Goal: Complete application form

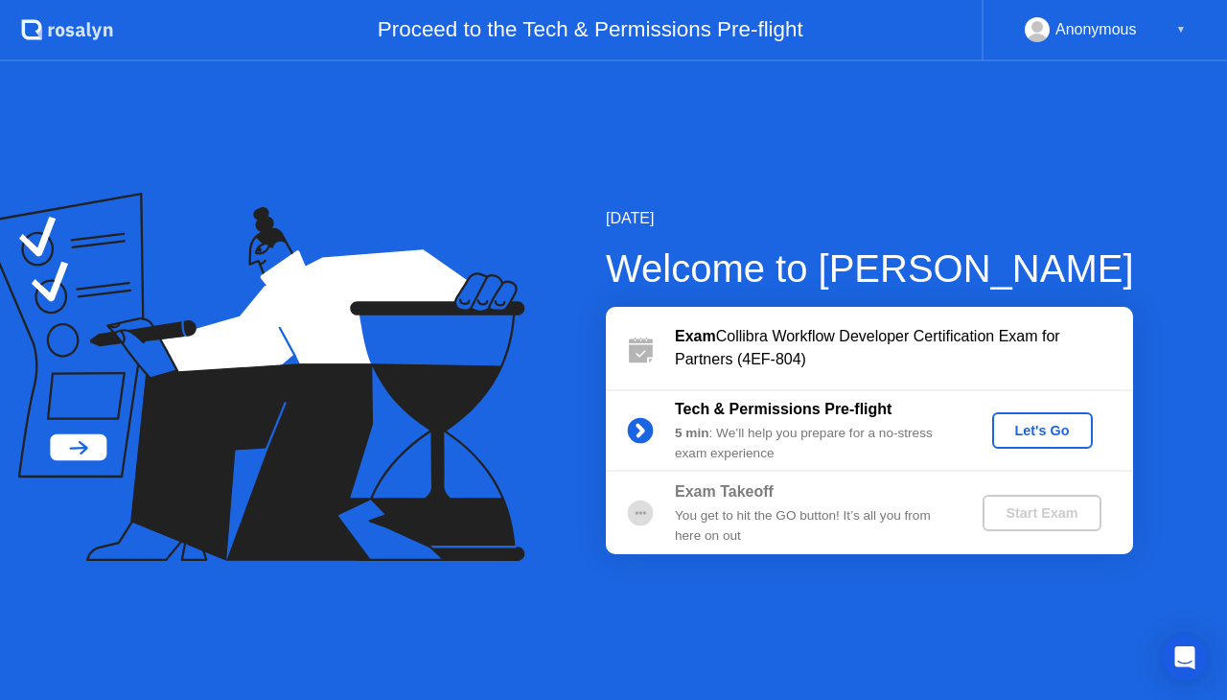
click at [1037, 435] on div "Let's Go" at bounding box center [1042, 430] width 85 height 15
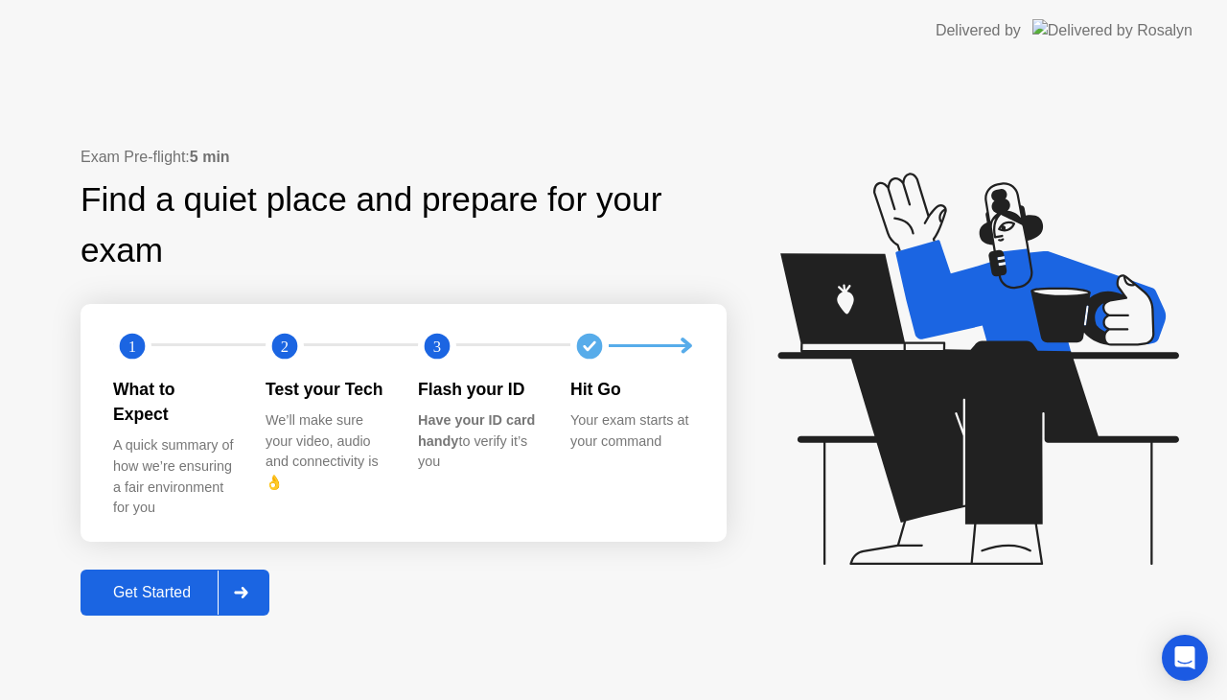
click at [220, 569] on button "Get Started" at bounding box center [175, 592] width 189 height 46
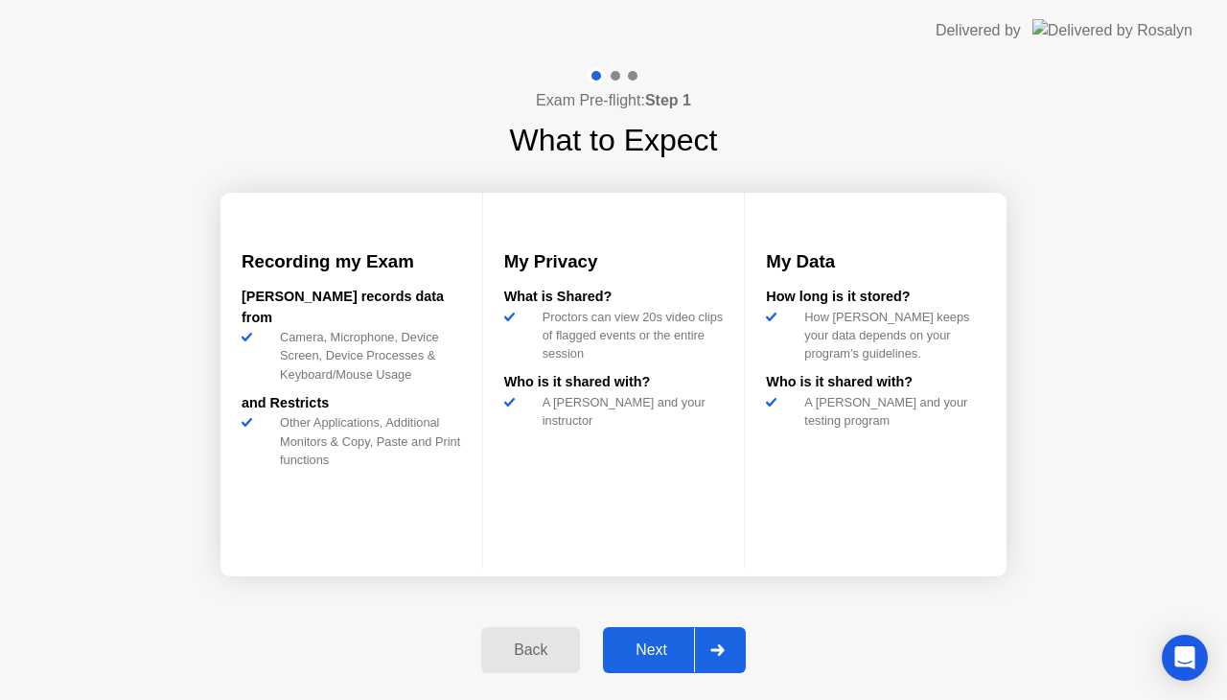
click at [657, 652] on div "Next" at bounding box center [651, 649] width 85 height 17
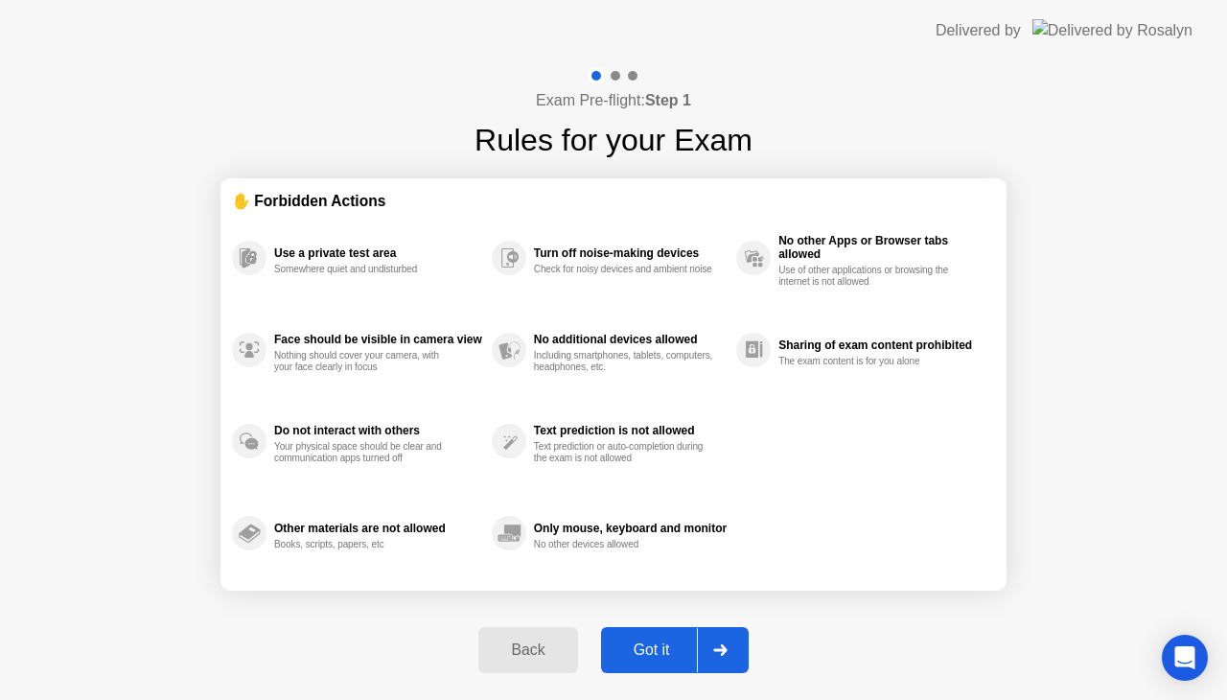
click at [659, 646] on div "Got it" at bounding box center [652, 649] width 90 height 17
select select "**********"
select select "*******"
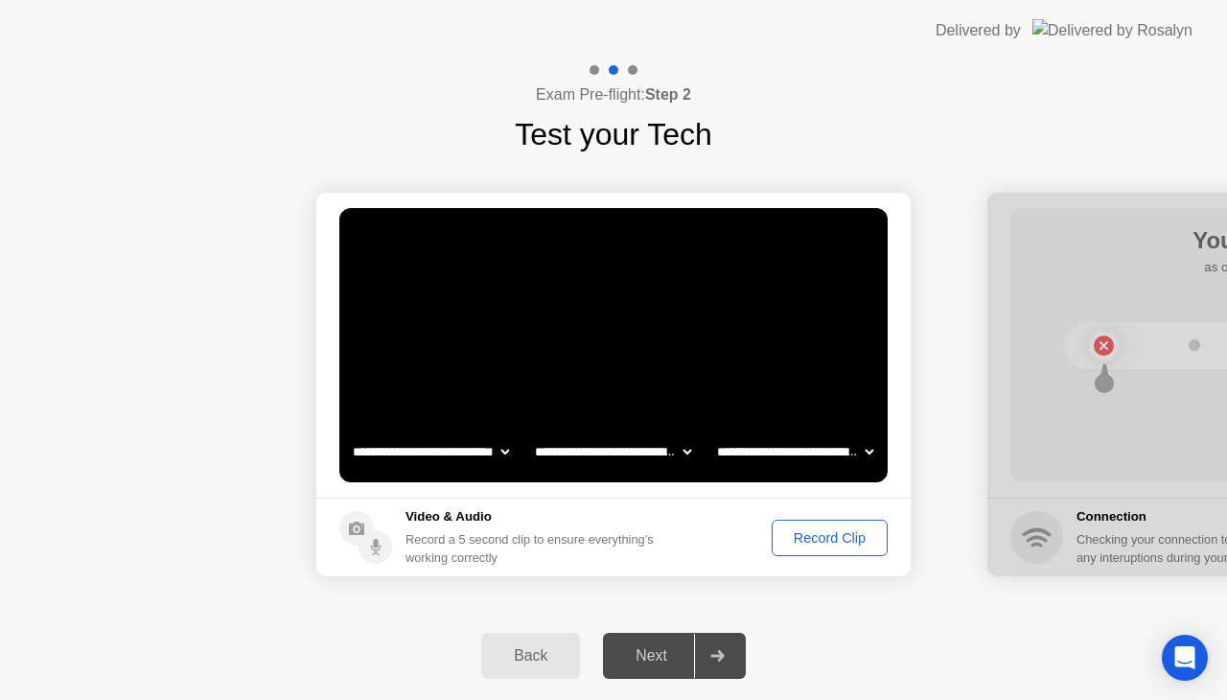
click at [823, 542] on div "Record Clip" at bounding box center [829, 537] width 103 height 15
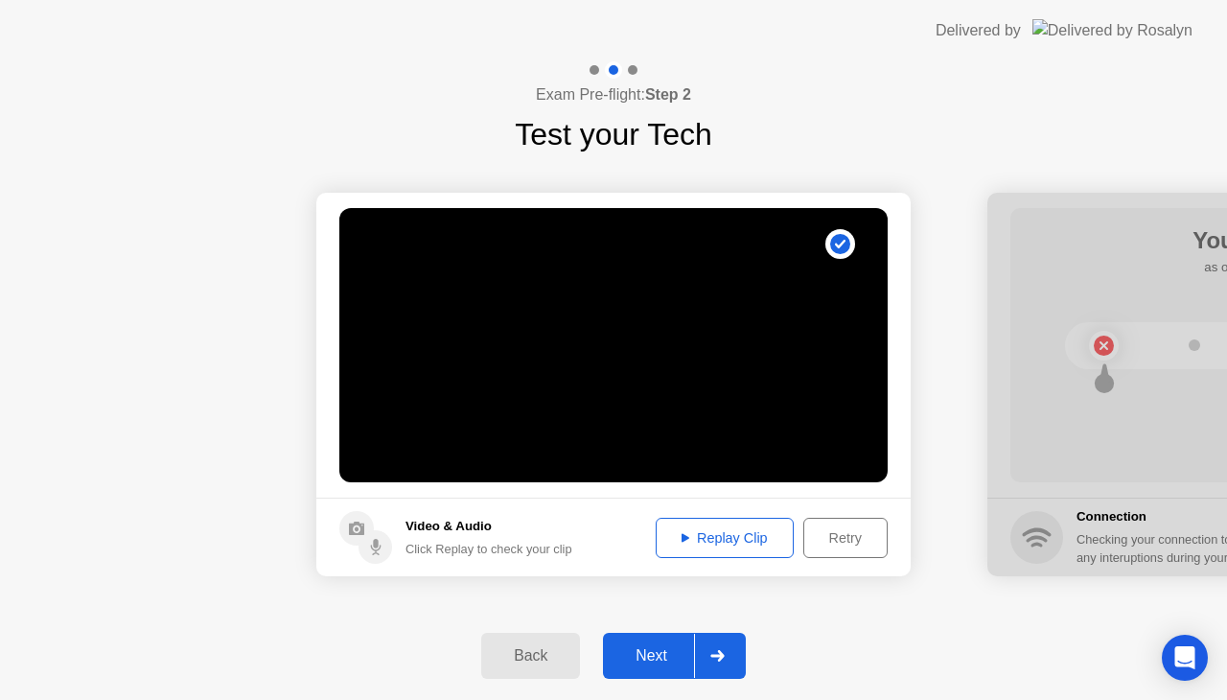
click at [753, 542] on div "Replay Clip" at bounding box center [724, 537] width 125 height 15
click at [735, 549] on button "Replay Clip" at bounding box center [725, 538] width 138 height 40
click at [725, 521] on button "Replay Clip" at bounding box center [725, 538] width 138 height 40
click at [882, 637] on div "Back Next" at bounding box center [613, 656] width 1227 height 88
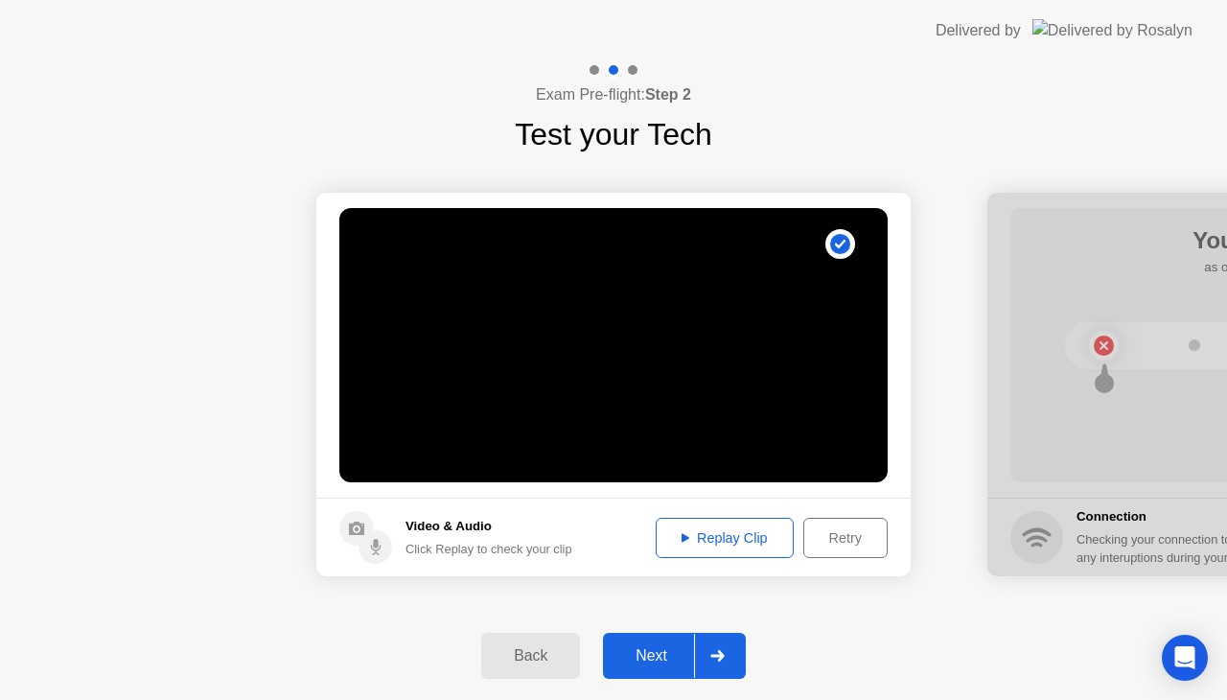
click at [872, 641] on div "Back Next" at bounding box center [613, 656] width 1227 height 88
click at [734, 644] on div at bounding box center [717, 656] width 46 height 44
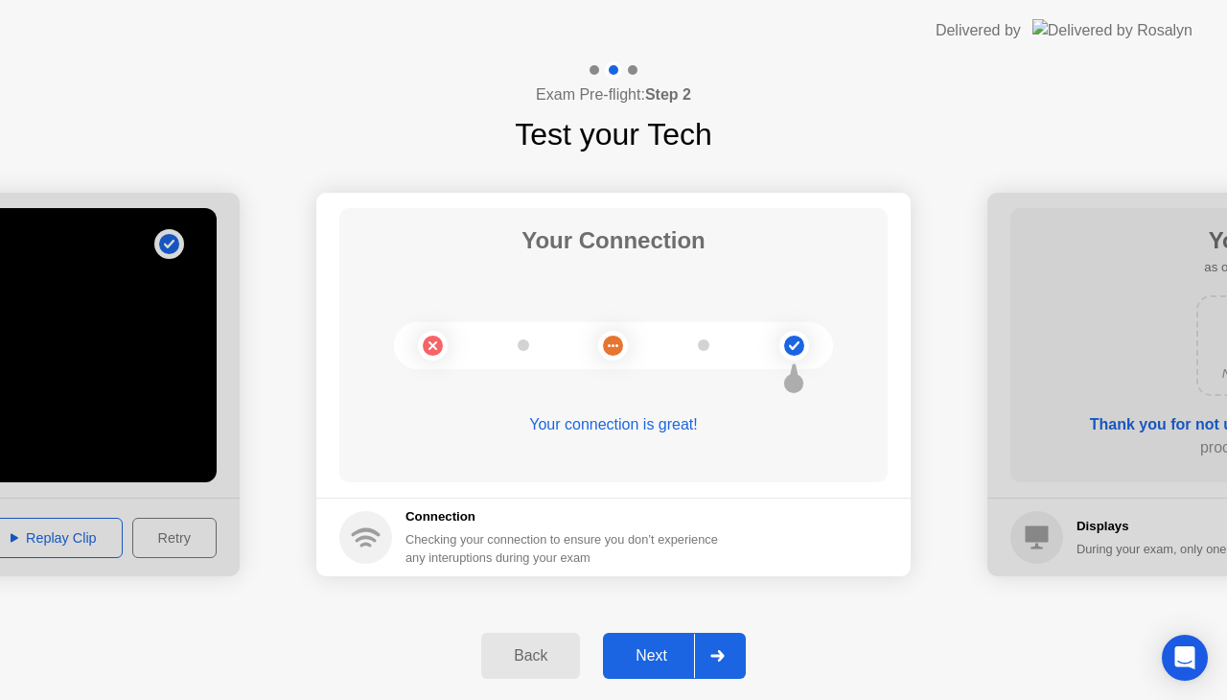
click at [661, 660] on div "Next" at bounding box center [651, 655] width 85 height 17
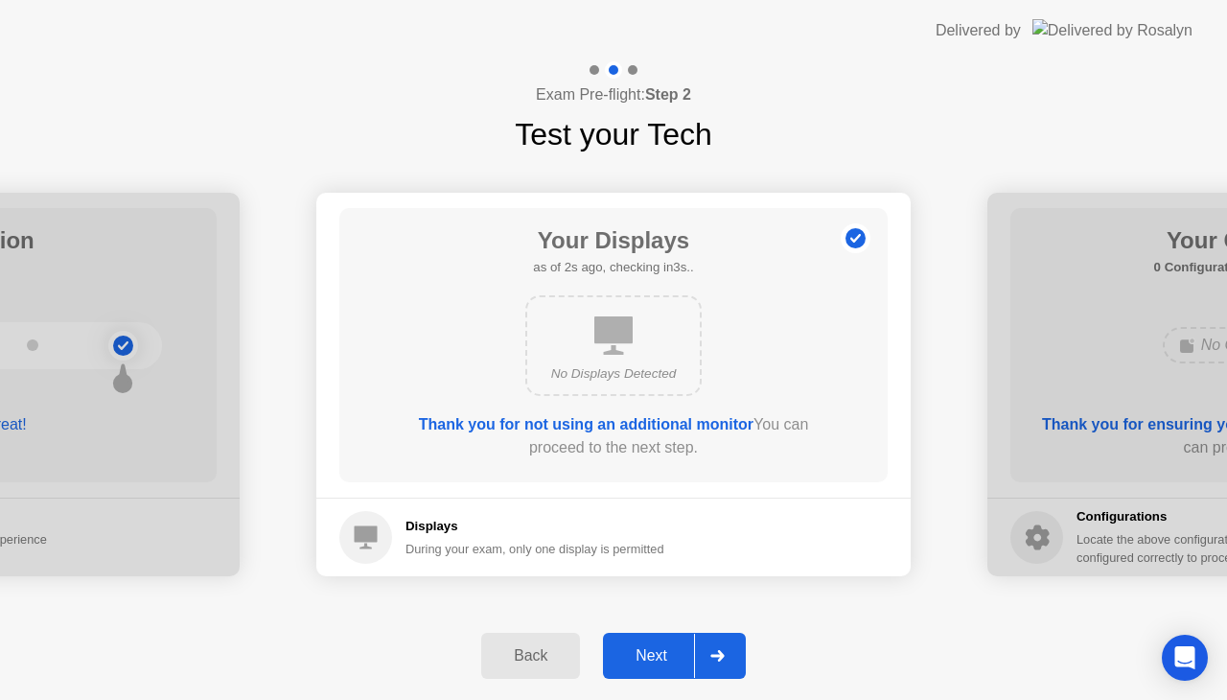
click at [683, 662] on div "Next" at bounding box center [651, 655] width 85 height 17
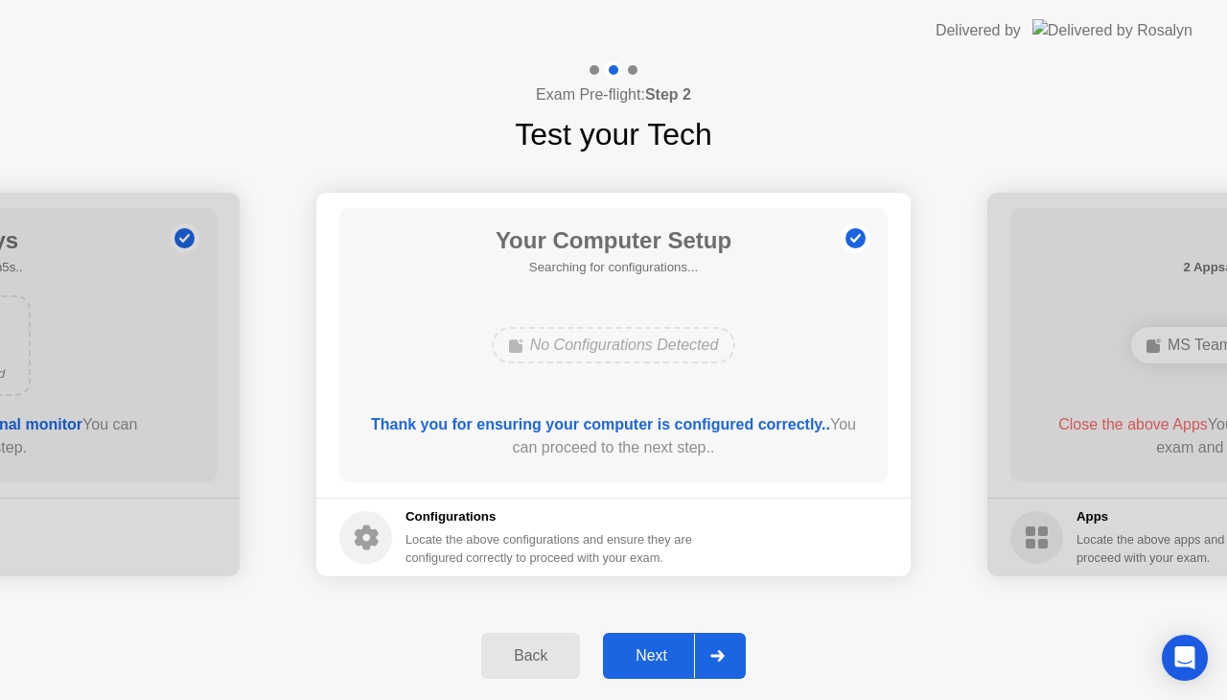
click at [683, 662] on div "Next" at bounding box center [651, 655] width 85 height 17
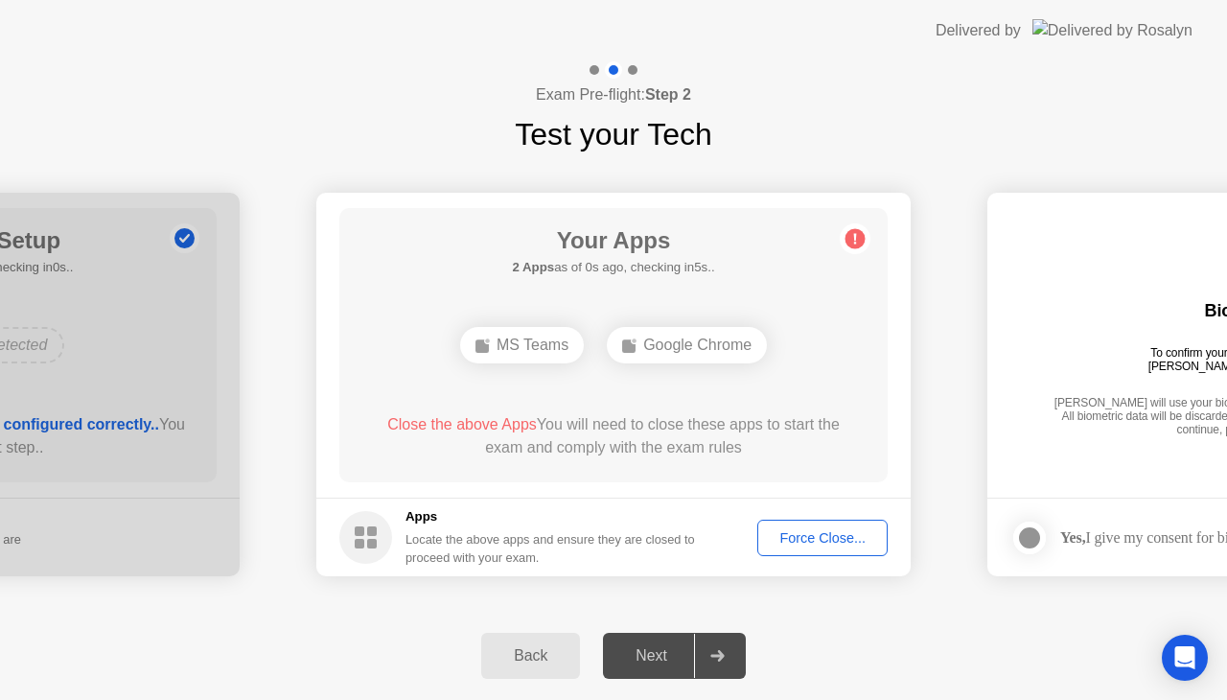
click at [826, 541] on div "Force Close..." at bounding box center [822, 537] width 117 height 15
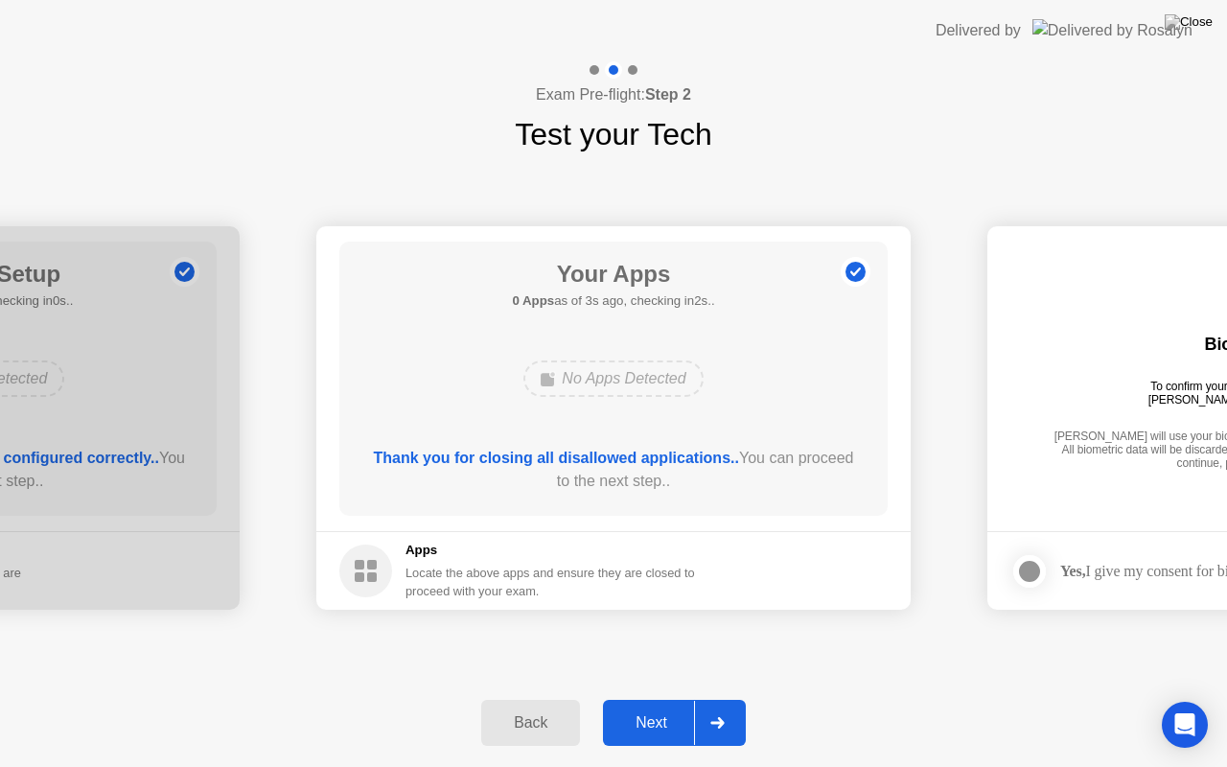
click at [657, 699] on div "Next" at bounding box center [651, 722] width 85 height 17
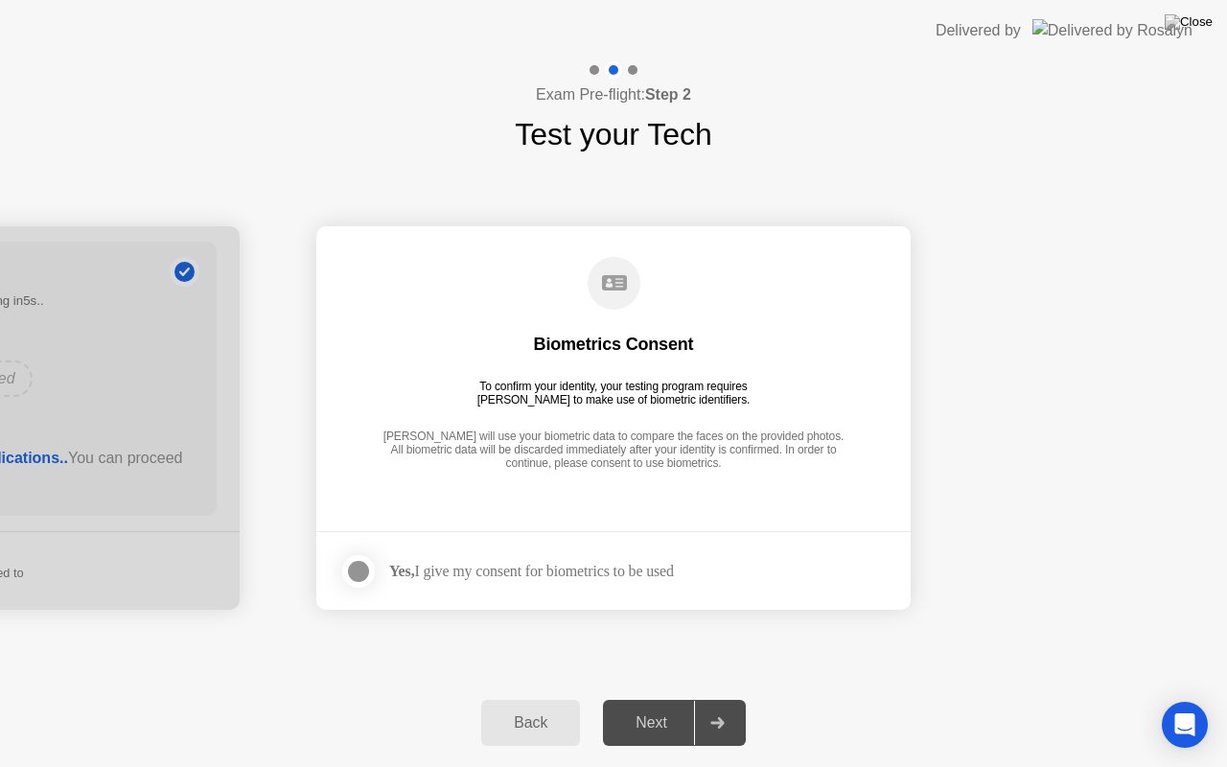
click at [353, 571] on div at bounding box center [358, 571] width 23 height 23
click at [661, 699] on div "Next" at bounding box center [651, 722] width 85 height 17
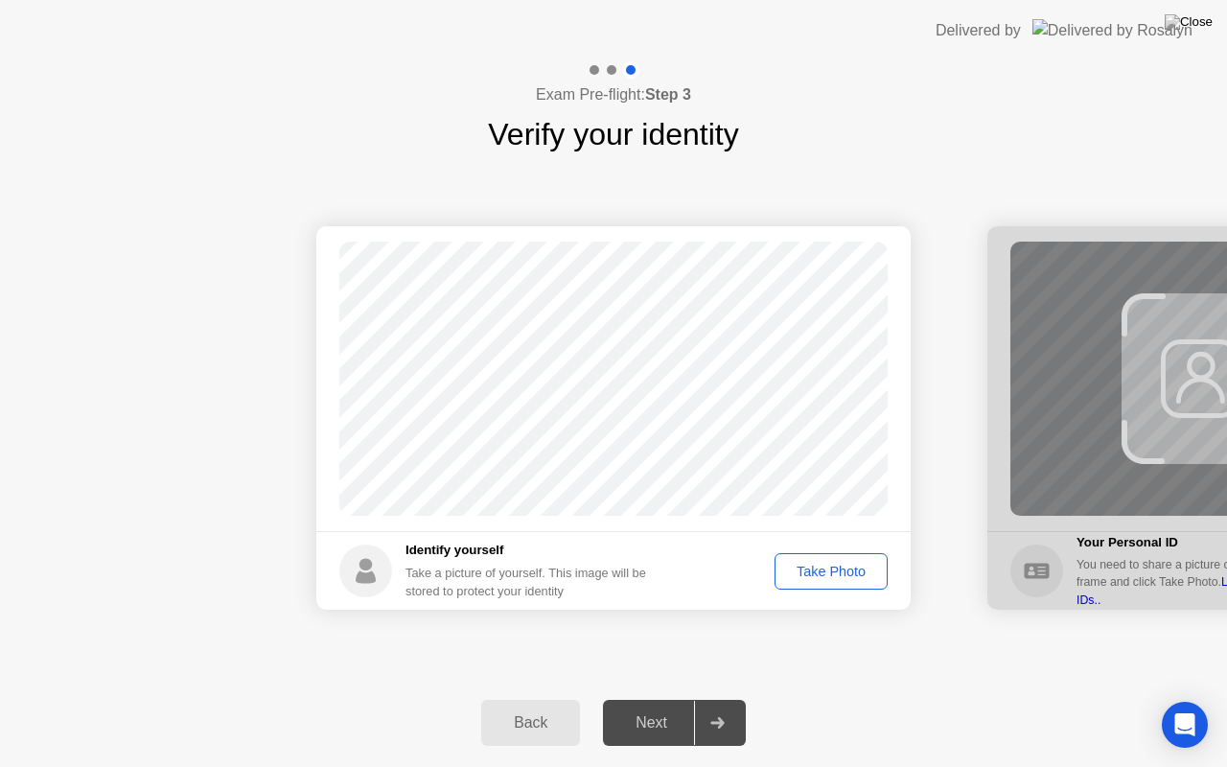
click at [838, 577] on div "Take Photo" at bounding box center [831, 571] width 100 height 15
click at [688, 699] on div "Next" at bounding box center [651, 722] width 85 height 17
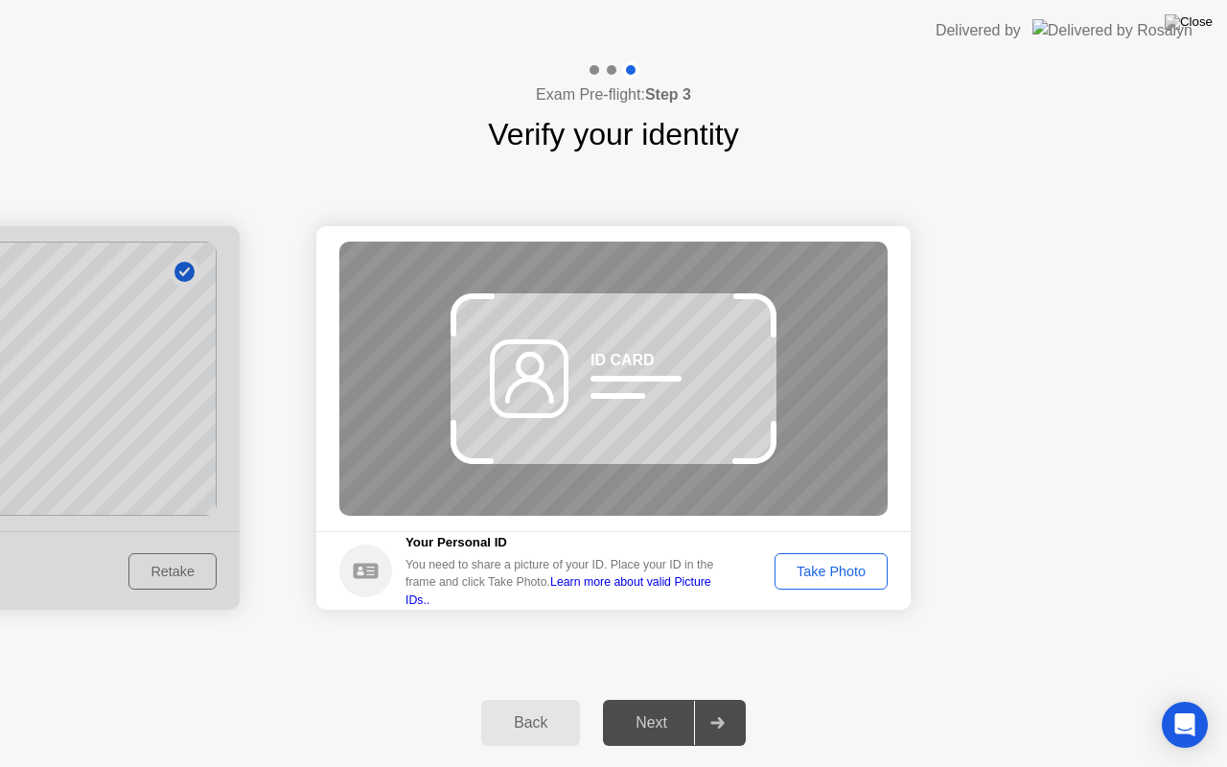
drag, startPoint x: 617, startPoint y: 412, endPoint x: 615, endPoint y: 310, distance: 102.6
click at [615, 310] on div "ID CARD" at bounding box center [613, 379] width 548 height 274
click at [621, 366] on div "ID CARD" at bounding box center [613, 379] width 548 height 274
click at [849, 569] on div "Take Photo" at bounding box center [831, 571] width 100 height 15
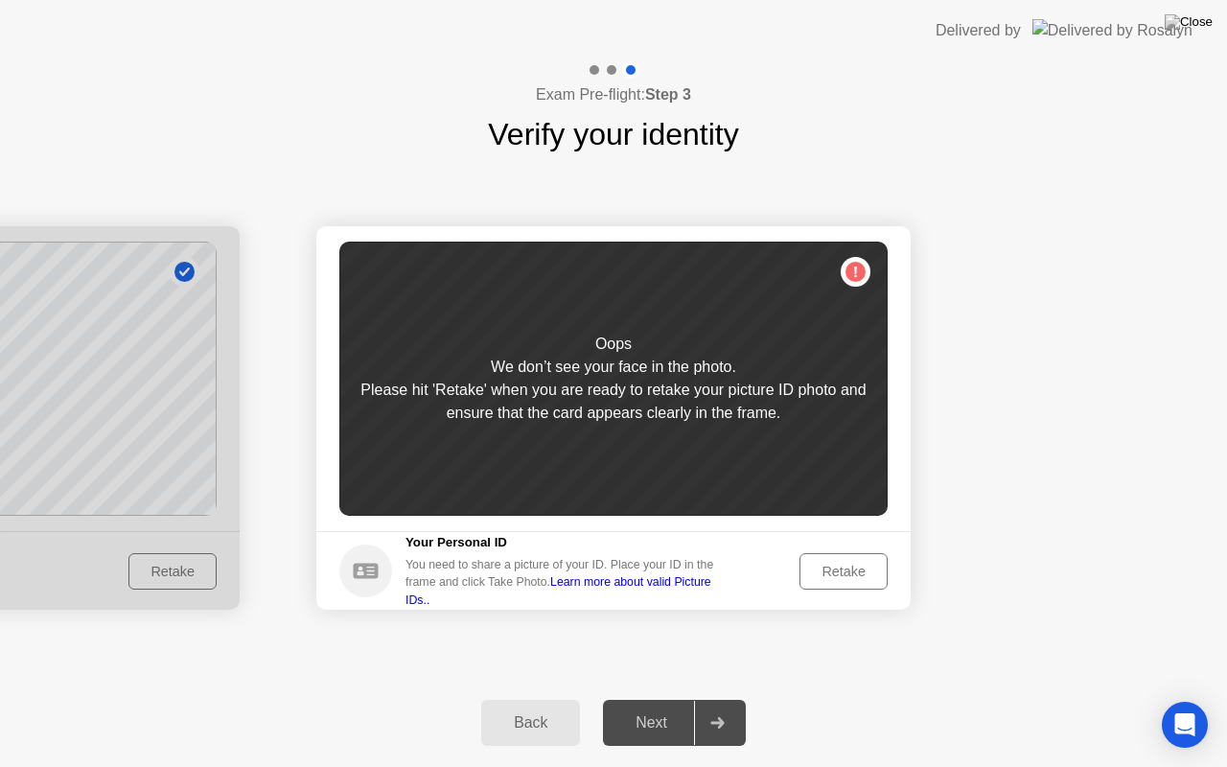
click at [844, 573] on div "Retake" at bounding box center [843, 571] width 75 height 15
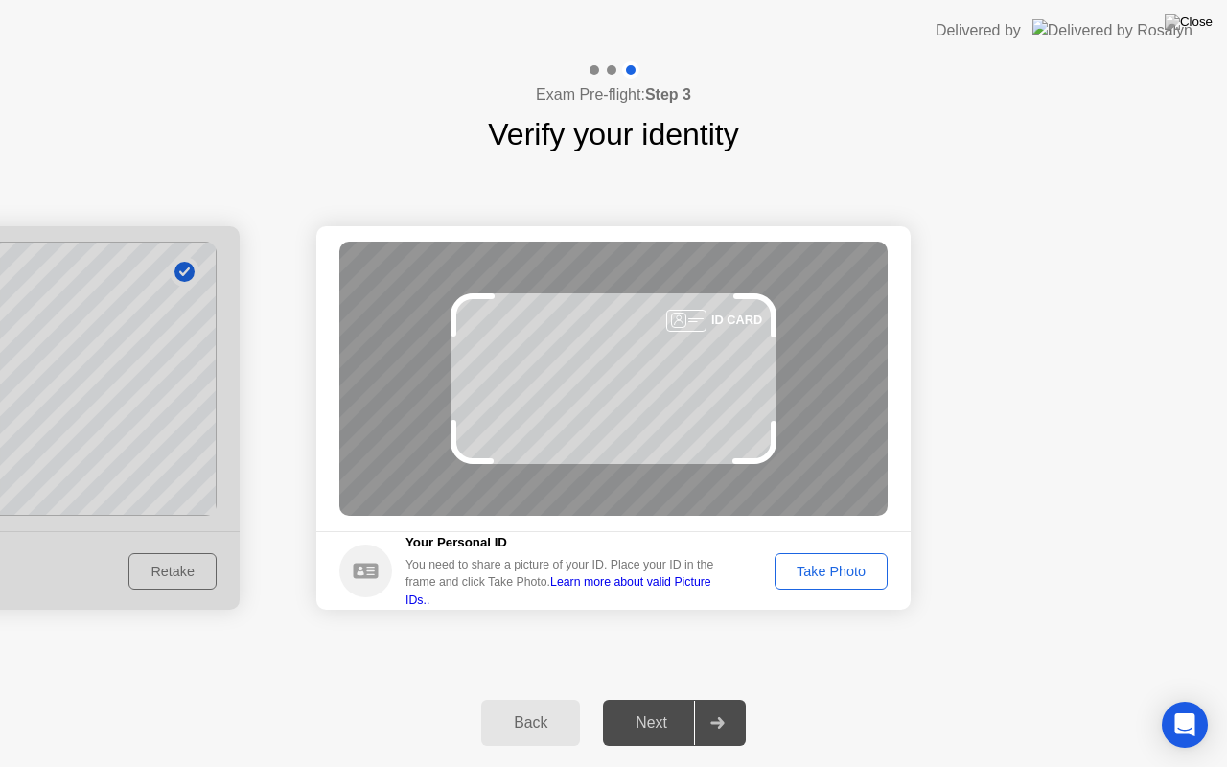
click at [711, 592] on link "Learn more about valid Picture IDs.." at bounding box center [558, 590] width 306 height 31
click at [826, 566] on div "Take Photo" at bounding box center [831, 571] width 100 height 15
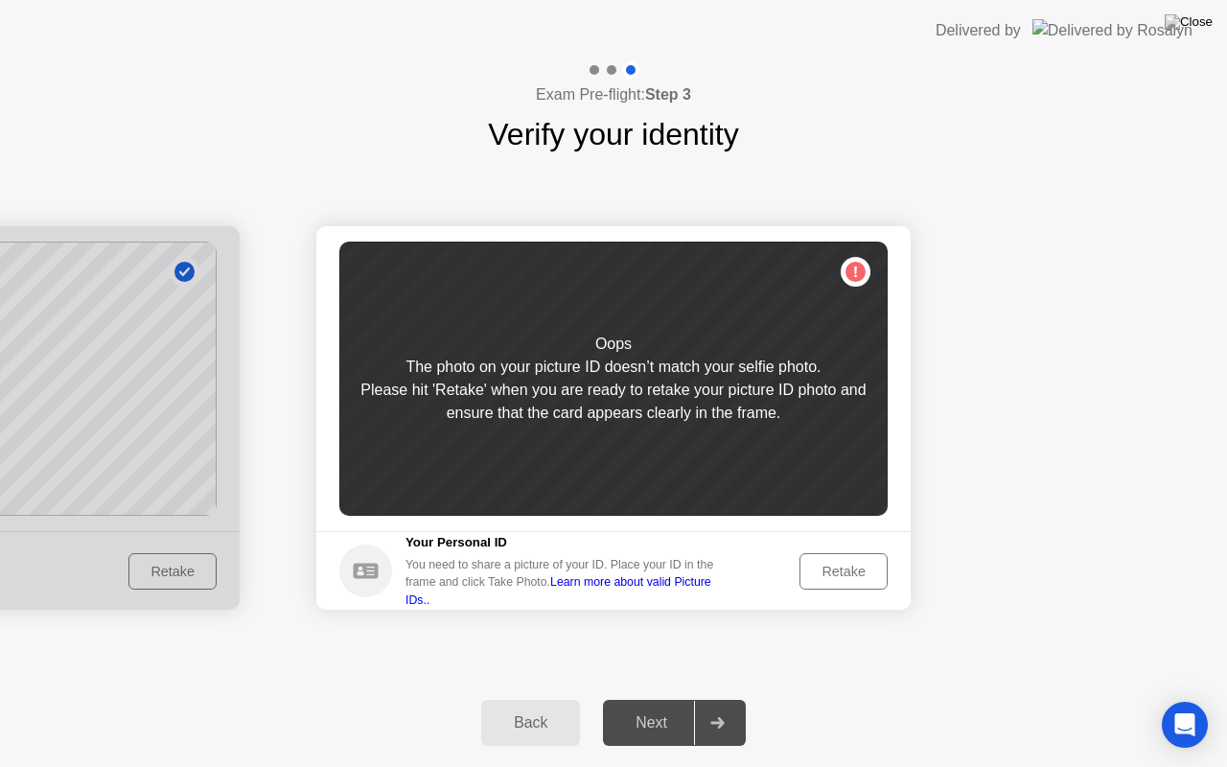
click at [847, 558] on button "Retake" at bounding box center [843, 571] width 88 height 36
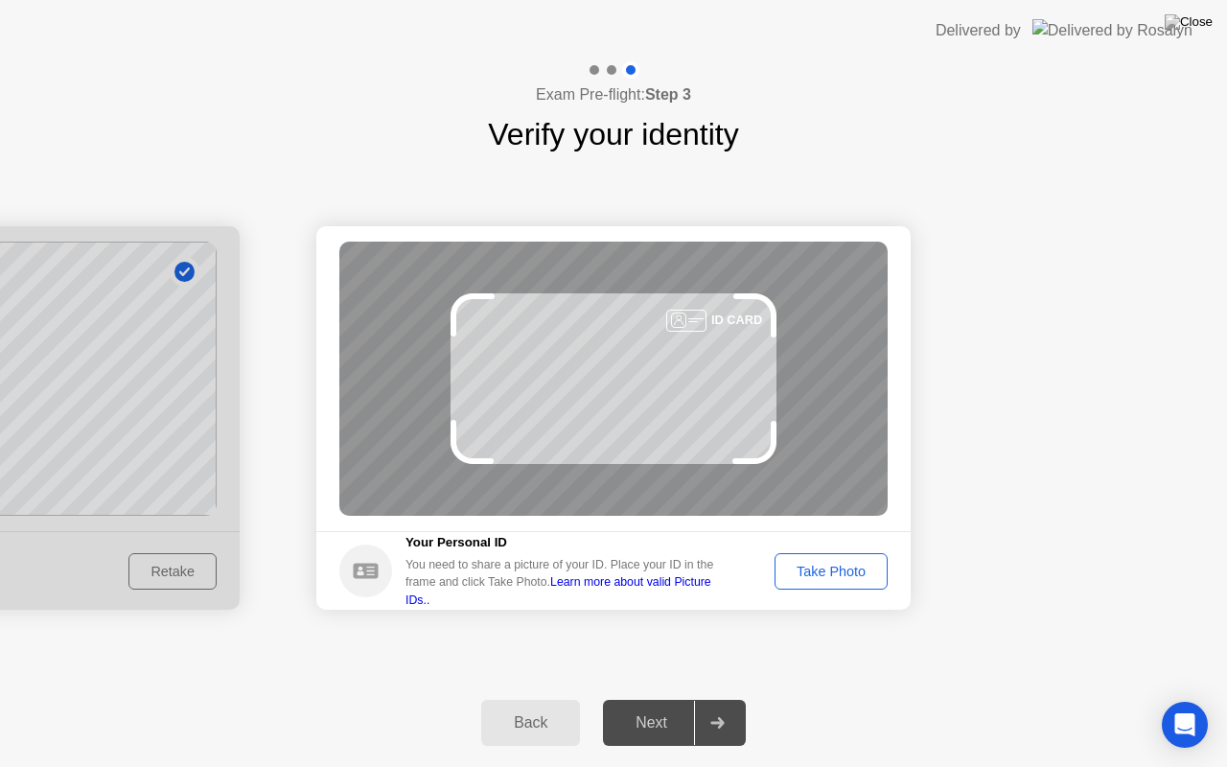
click at [711, 591] on link "Learn more about valid Picture IDs.." at bounding box center [558, 590] width 306 height 31
click at [813, 577] on div "Take Photo" at bounding box center [831, 571] width 100 height 15
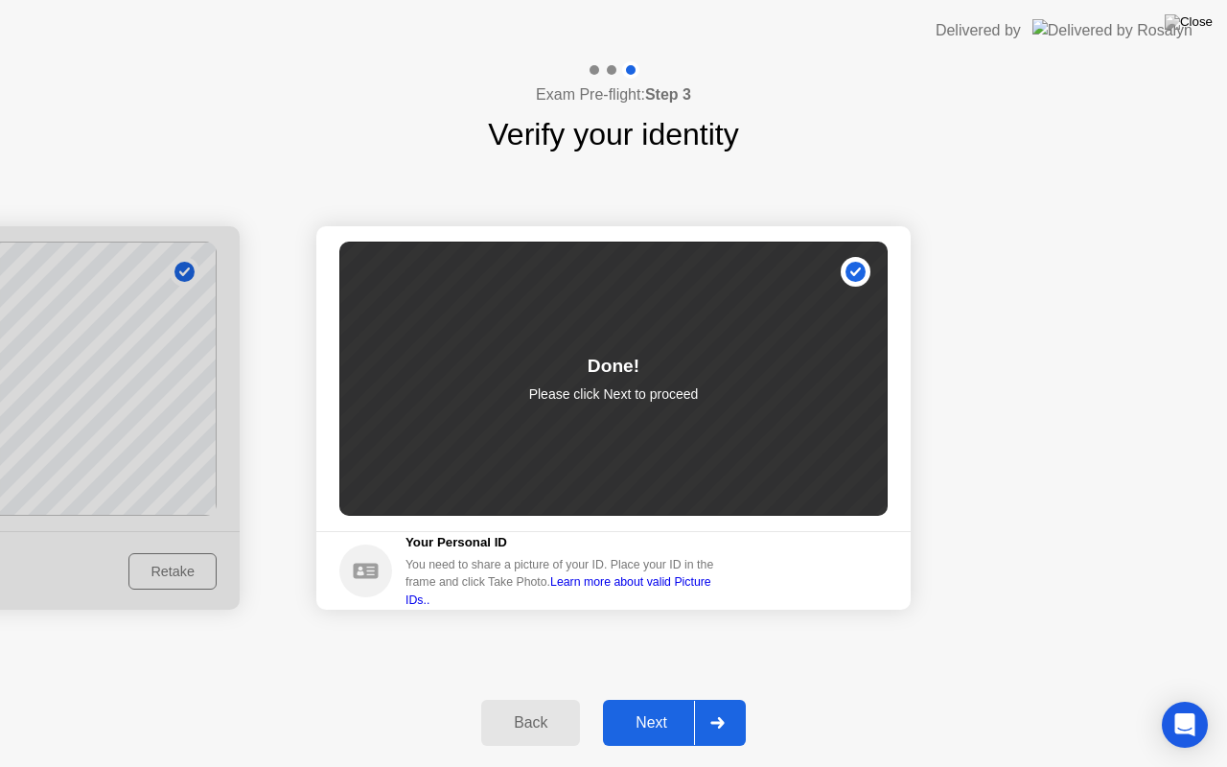
click at [656, 699] on div "Next" at bounding box center [651, 722] width 85 height 17
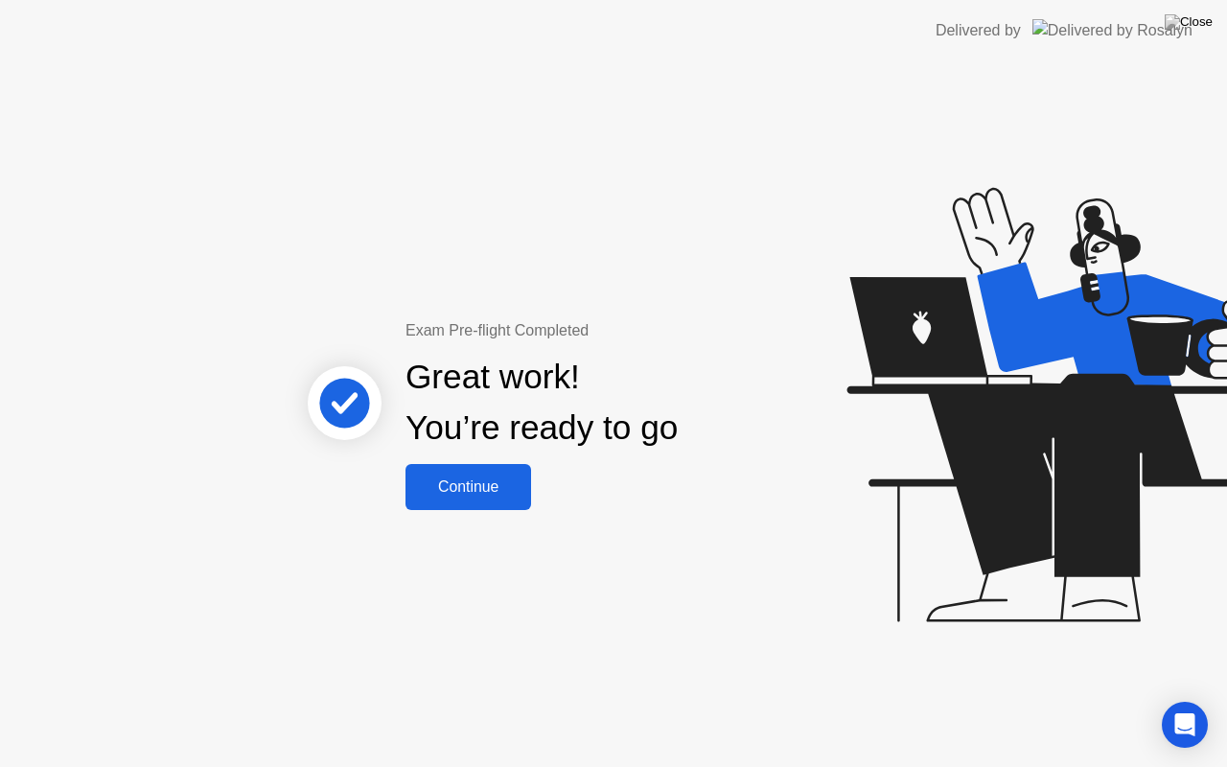
click at [471, 492] on div "Continue" at bounding box center [468, 486] width 114 height 17
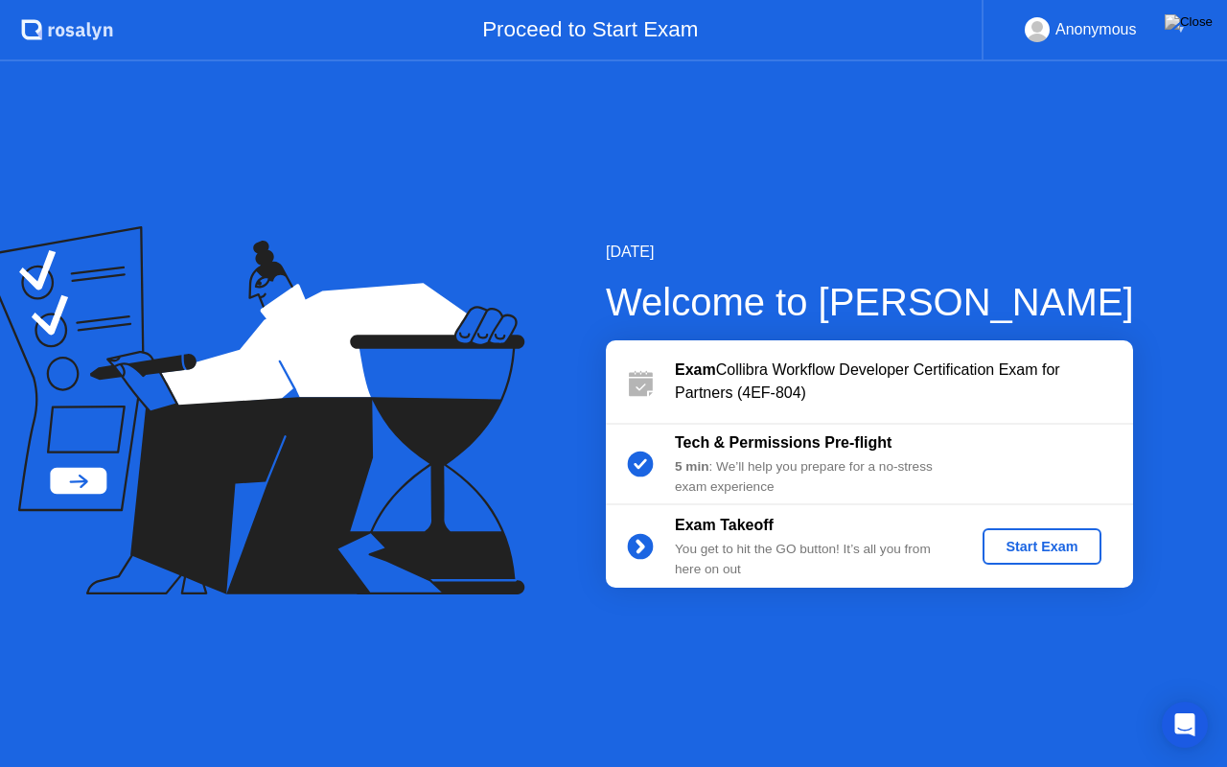
click at [1045, 548] on div "Start Exam" at bounding box center [1041, 546] width 103 height 15
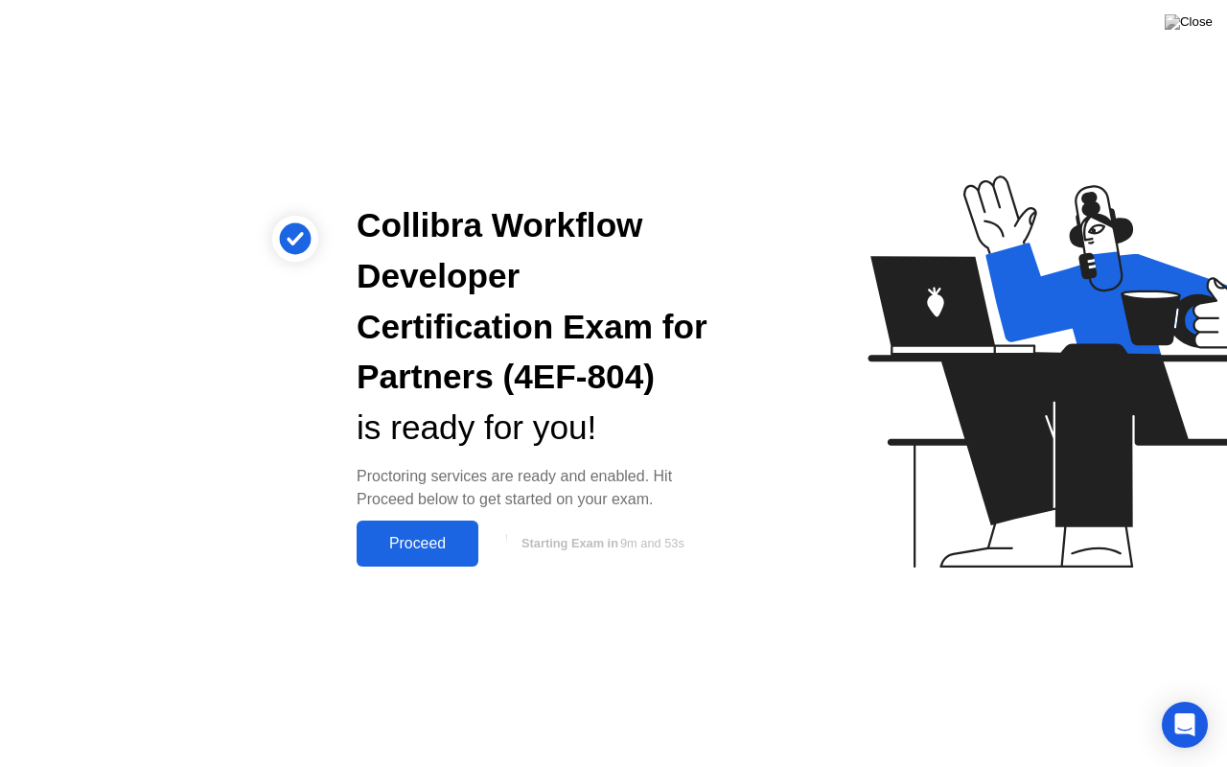
click at [445, 552] on div "Proceed" at bounding box center [417, 543] width 110 height 17
